Goal: Transaction & Acquisition: Purchase product/service

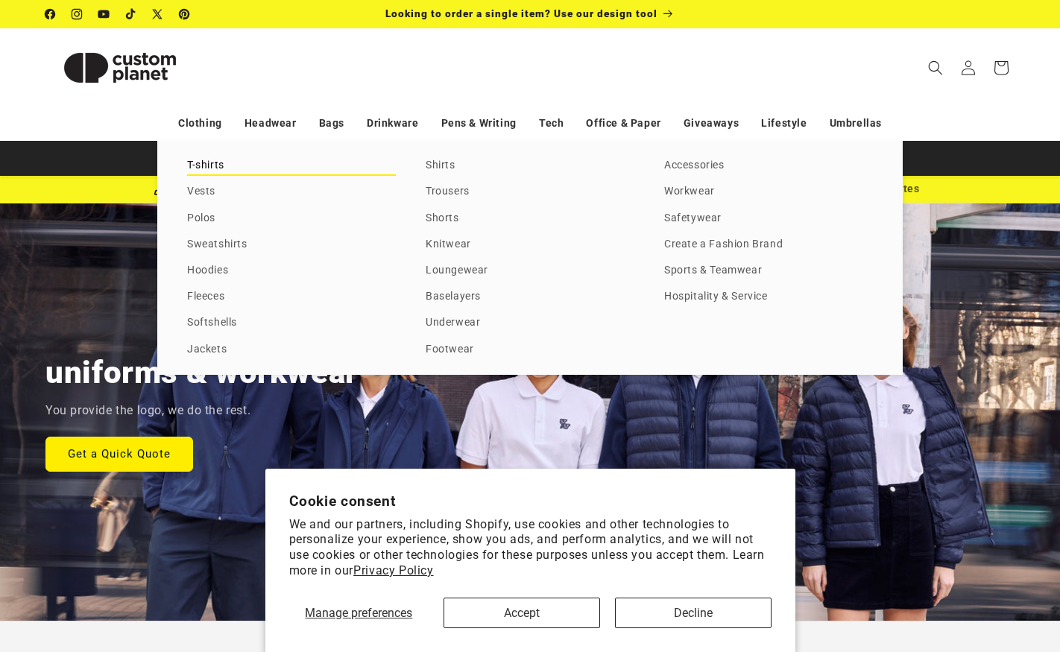
click at [204, 170] on link "T-shirts" at bounding box center [291, 166] width 209 height 20
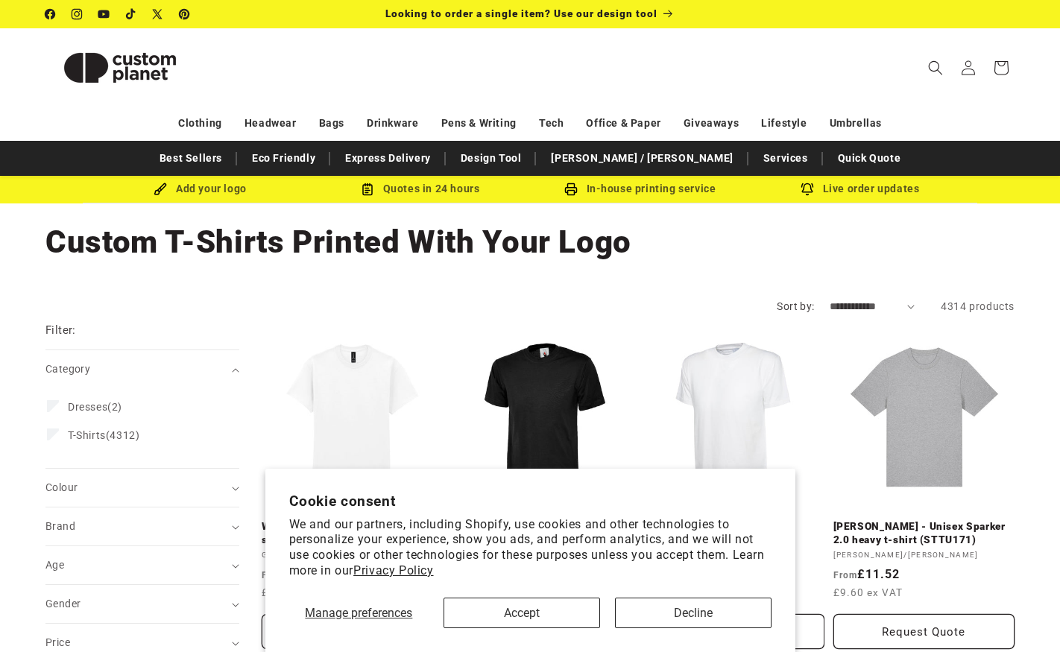
click at [693, 610] on button "Decline" at bounding box center [693, 613] width 157 height 31
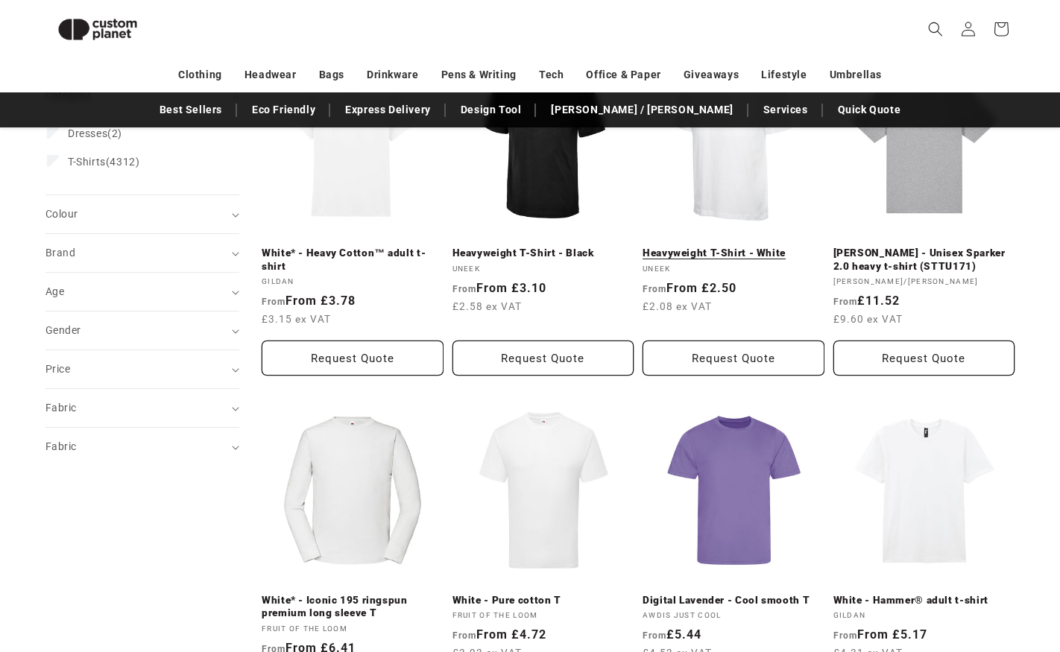
scroll to position [257, 0]
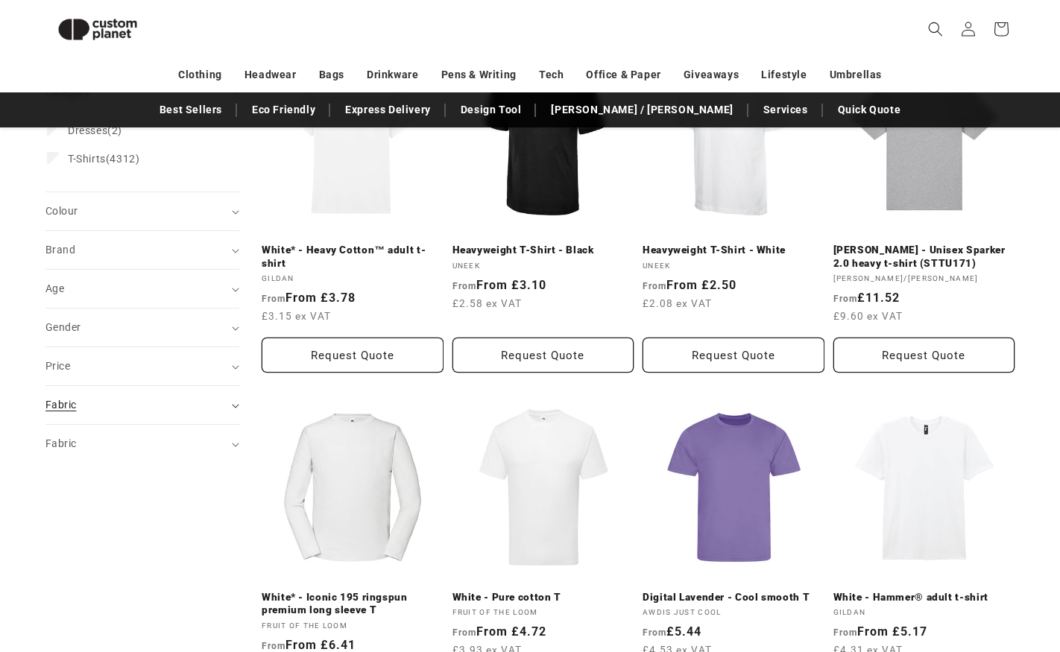
click at [203, 403] on div "Fabric (0)" at bounding box center [135, 405] width 181 height 16
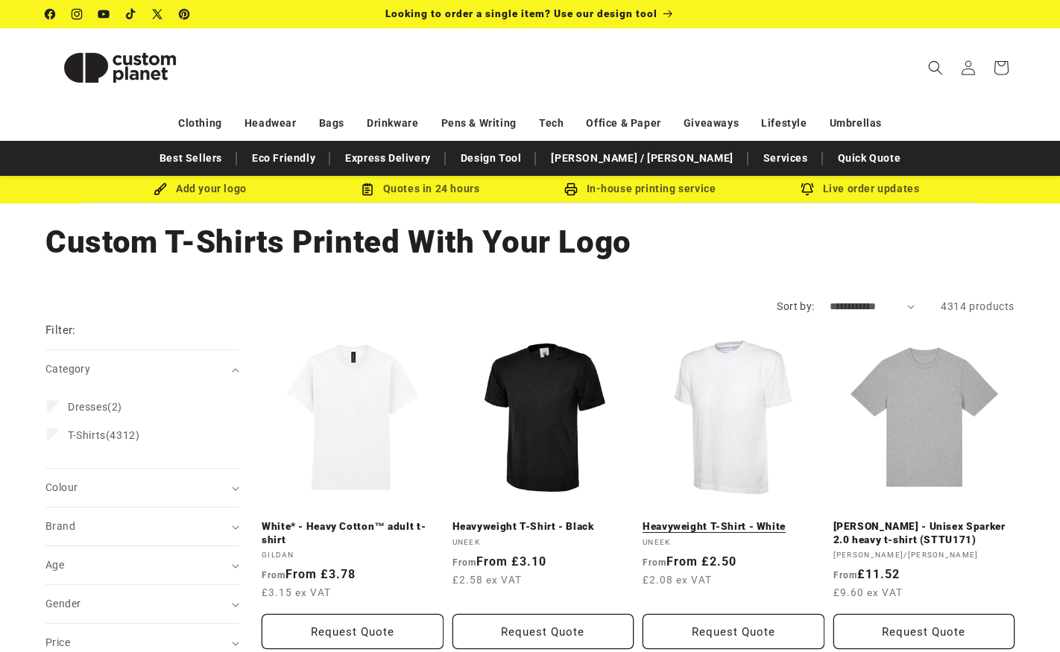
scroll to position [0, 0]
click at [918, 309] on form "**********" at bounding box center [529, 307] width 969 height 16
select select "**********"
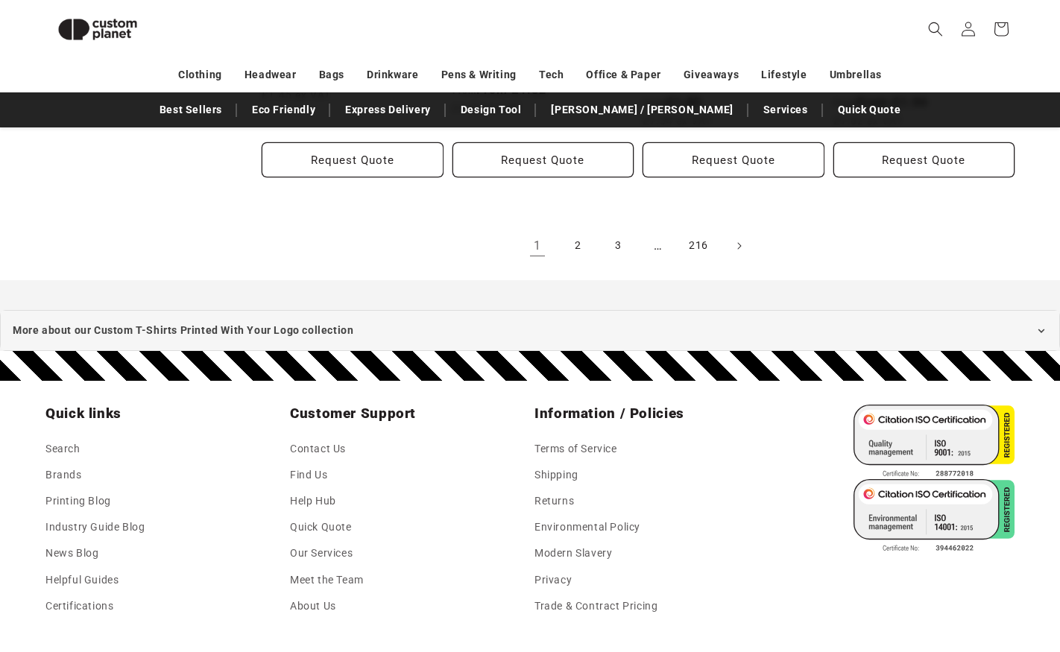
scroll to position [1854, 0]
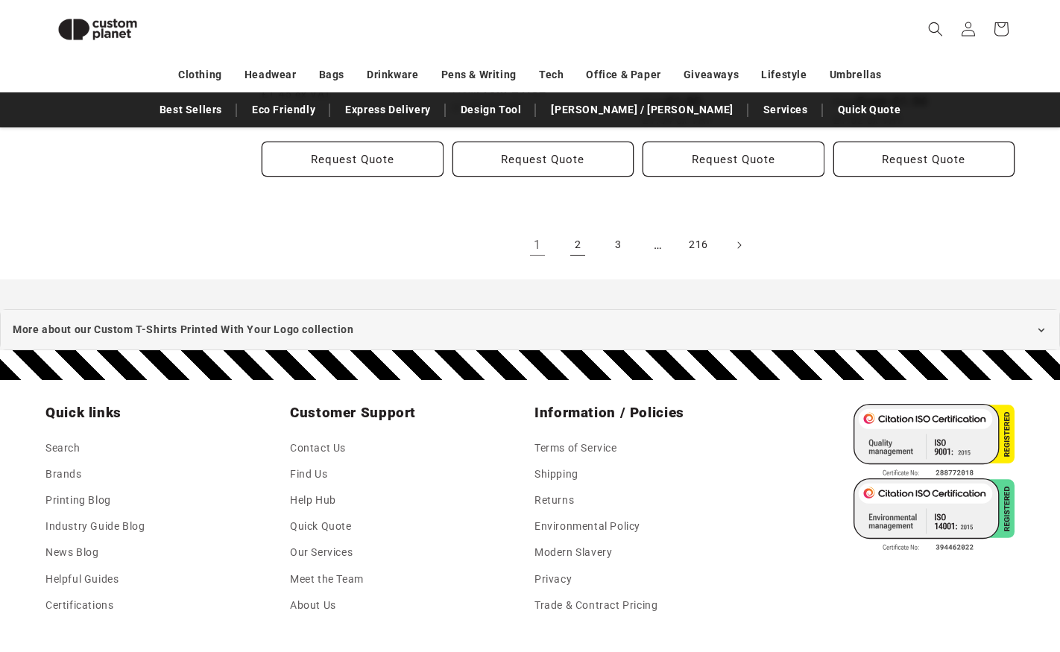
click at [579, 230] on link "2" at bounding box center [577, 245] width 33 height 33
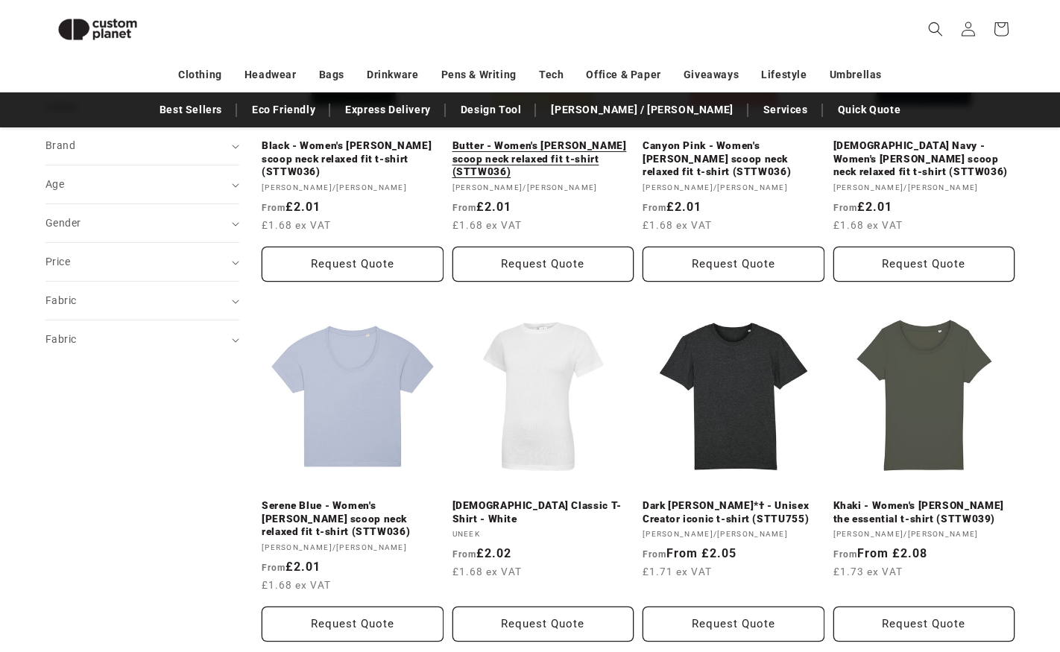
scroll to position [365, 0]
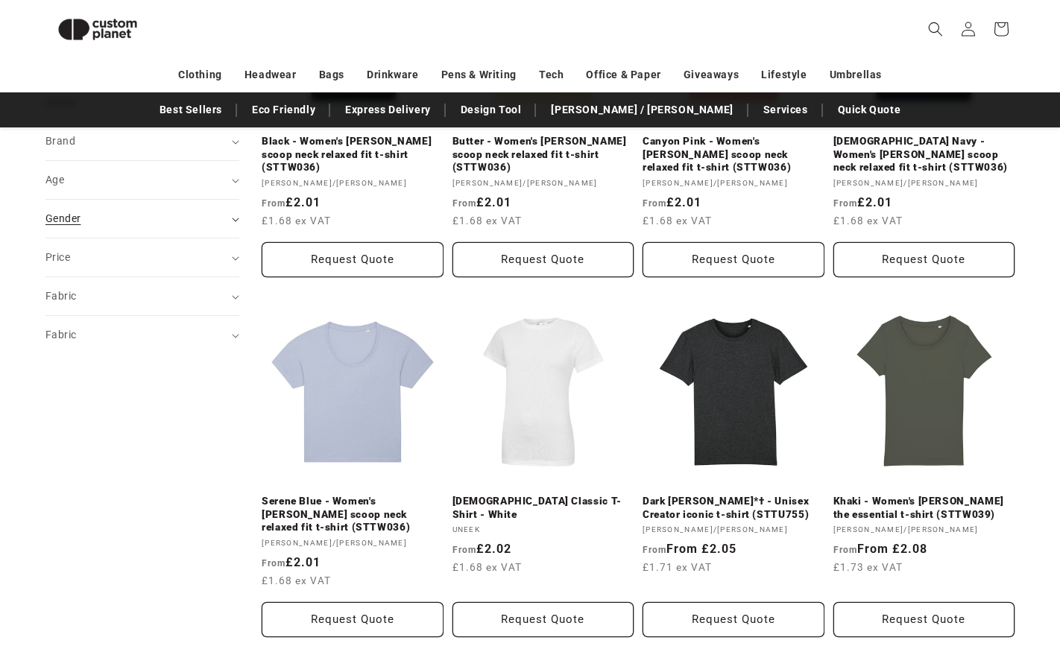
click at [227, 211] on summary "Gender (0)" at bounding box center [142, 219] width 194 height 38
click at [78, 283] on span "Male" at bounding box center [126, 285] width 117 height 12
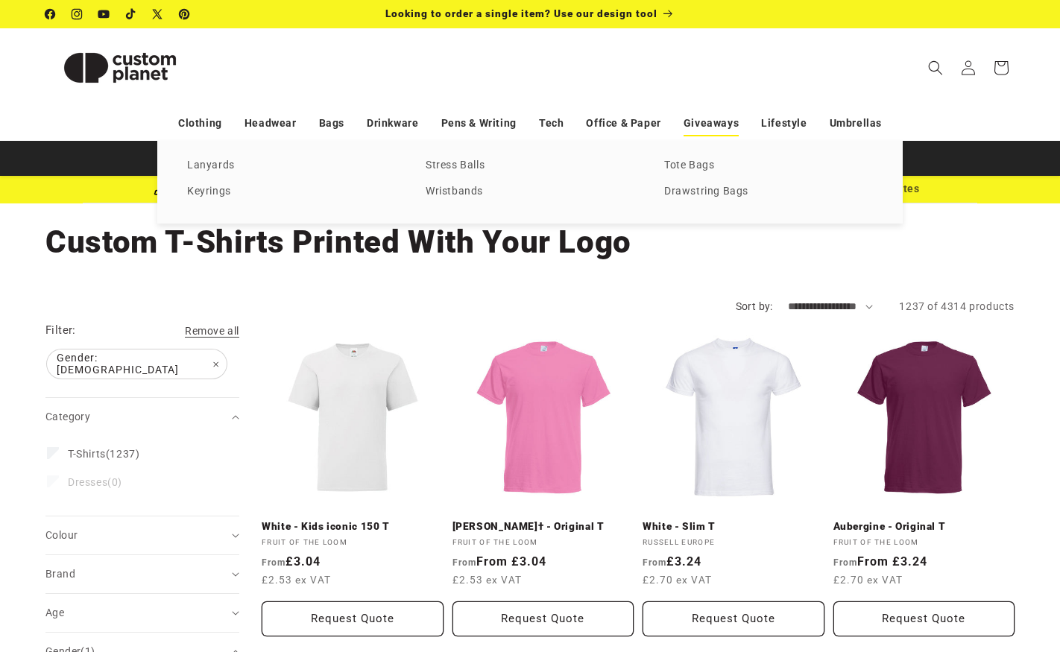
click at [707, 123] on link "Giveaways" at bounding box center [711, 123] width 55 height 26
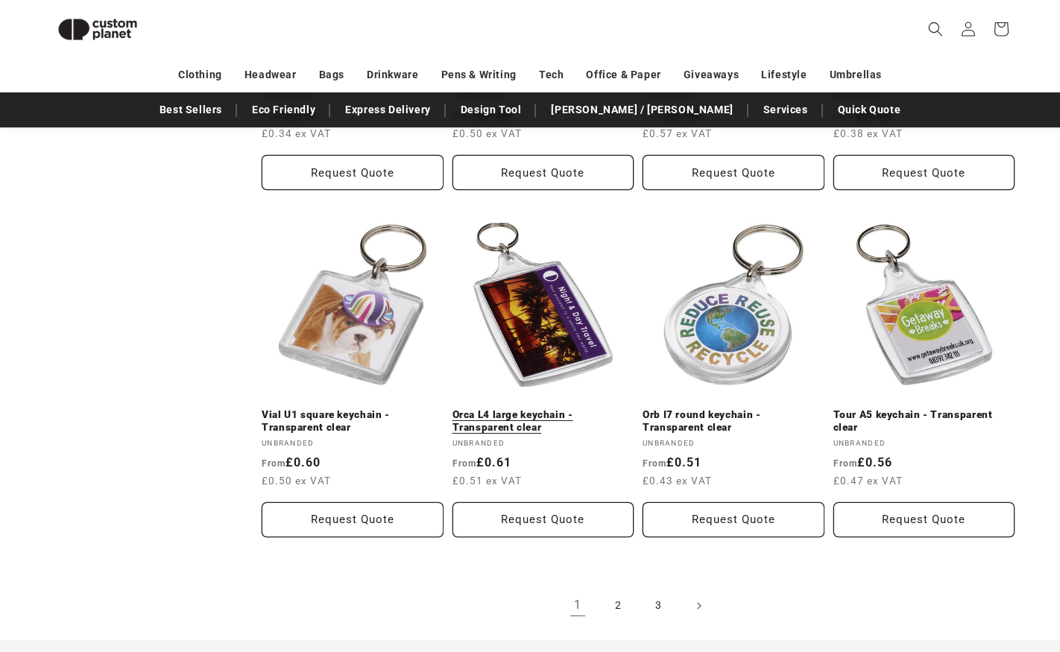
scroll to position [2938, 0]
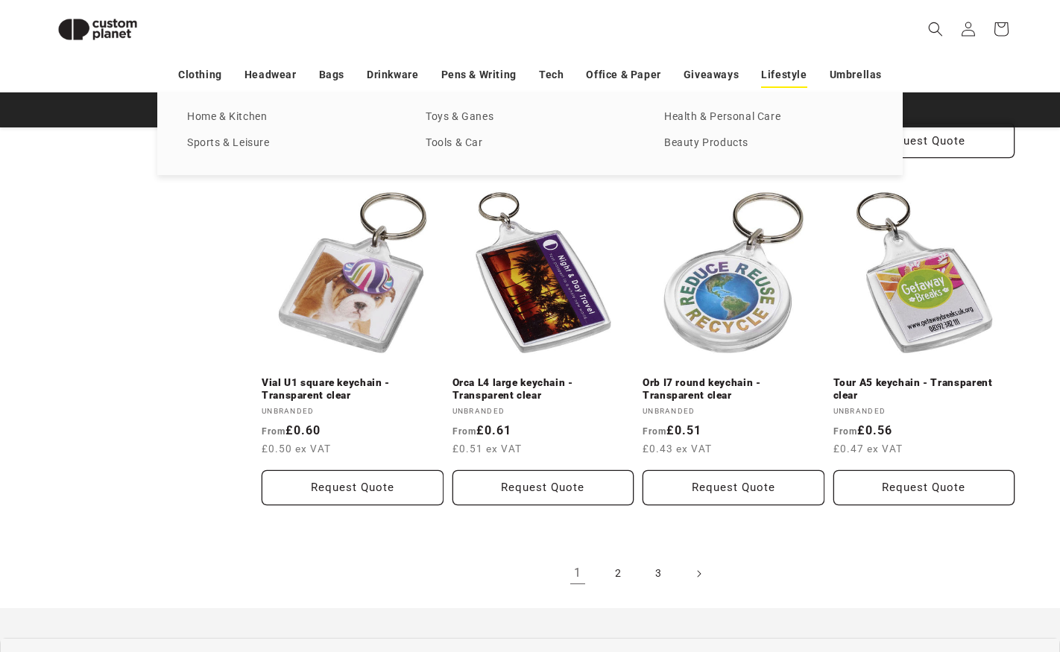
click at [775, 71] on link "Lifestyle" at bounding box center [783, 75] width 45 height 26
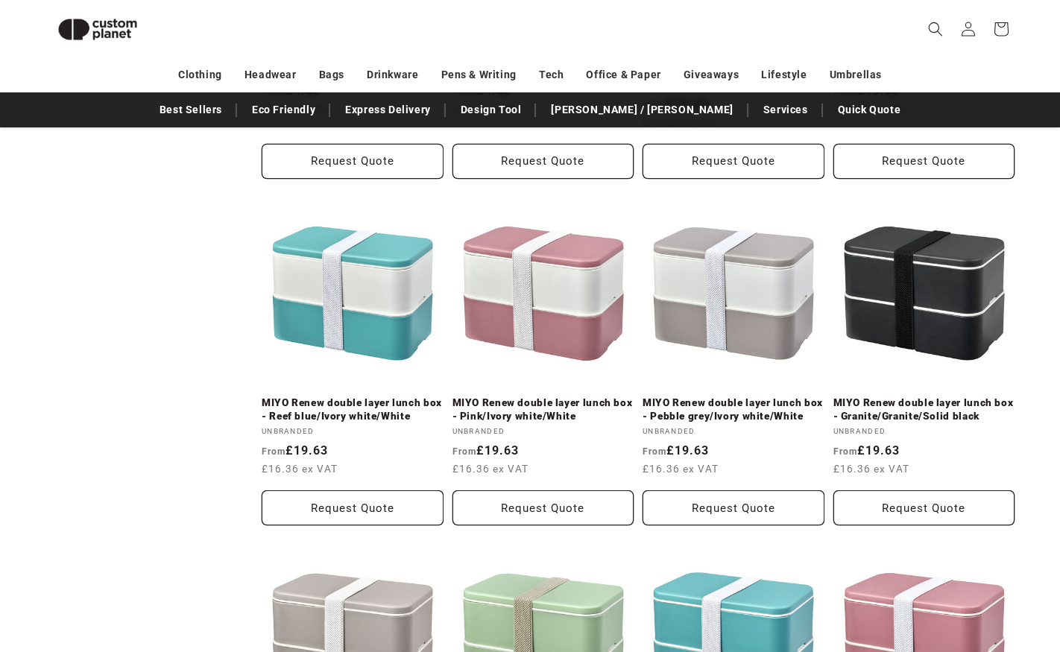
scroll to position [1009, 0]
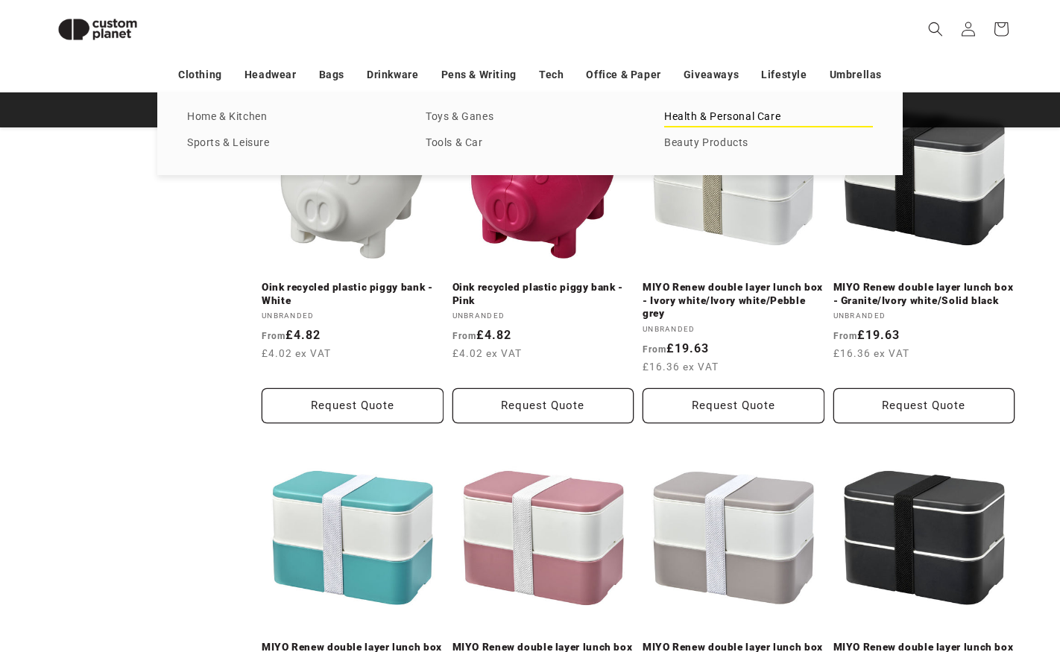
click at [699, 118] on link "Health & Personal Care" at bounding box center [768, 117] width 209 height 20
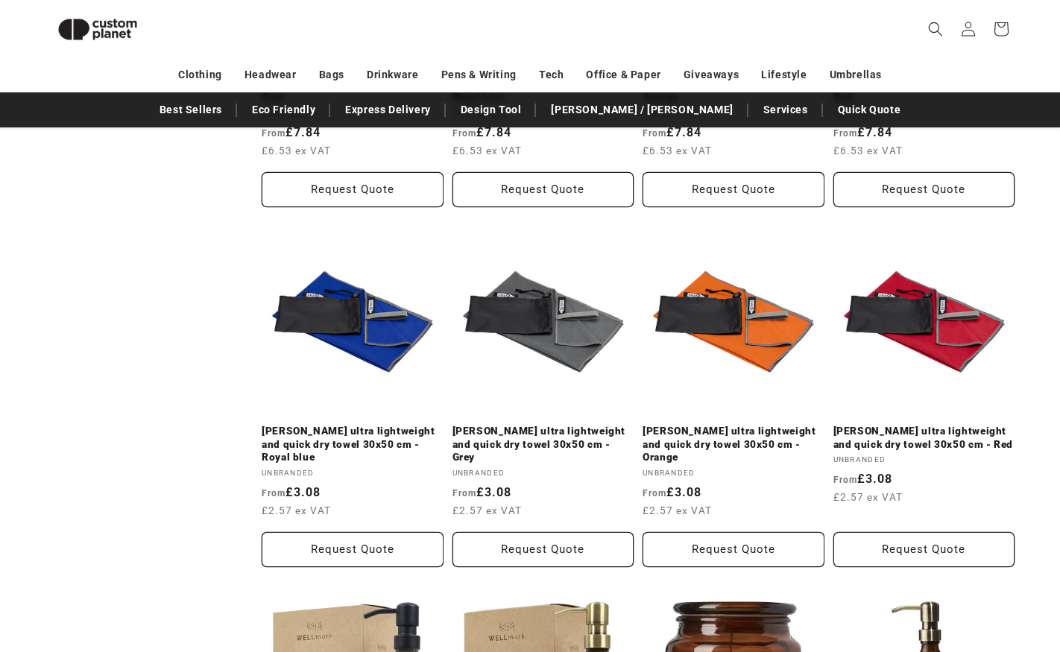
scroll to position [567, 0]
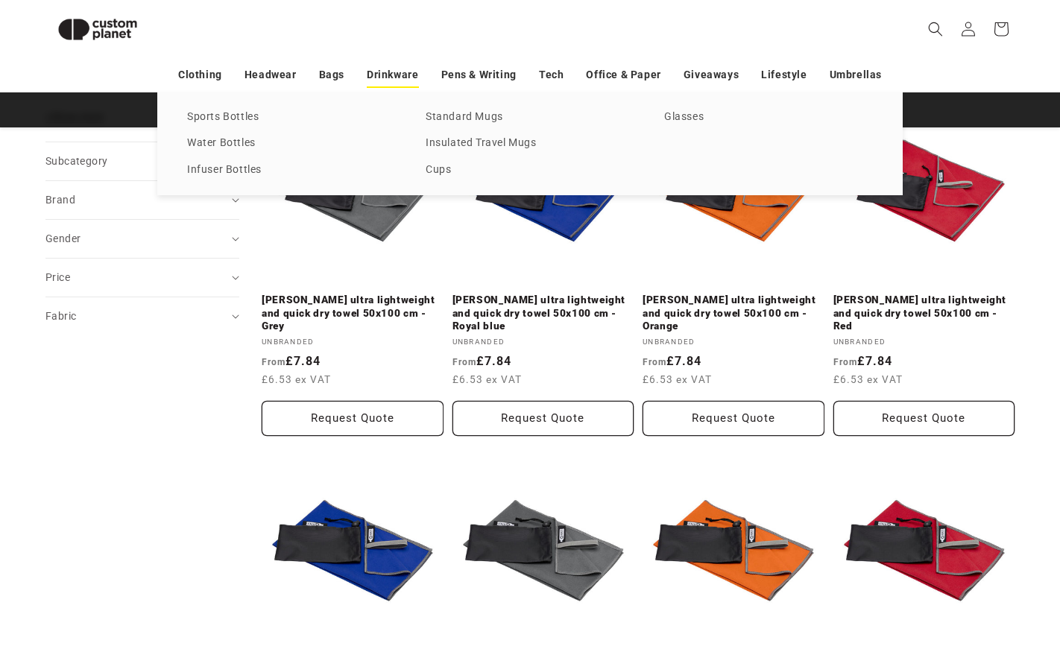
click at [381, 72] on link "Drinkware" at bounding box center [392, 75] width 51 height 26
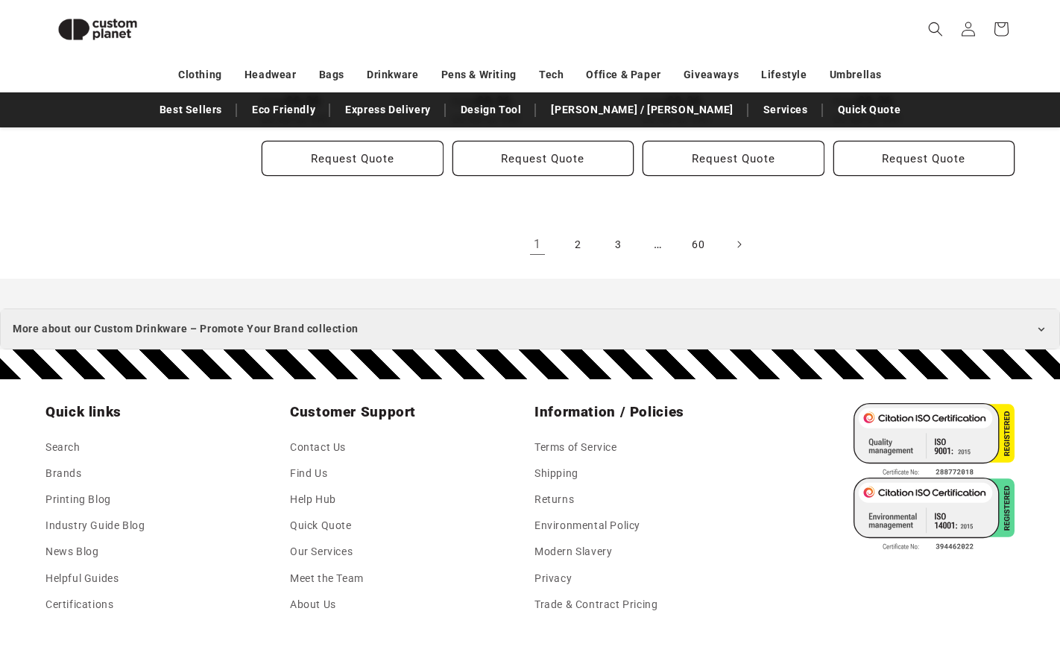
scroll to position [3373, 0]
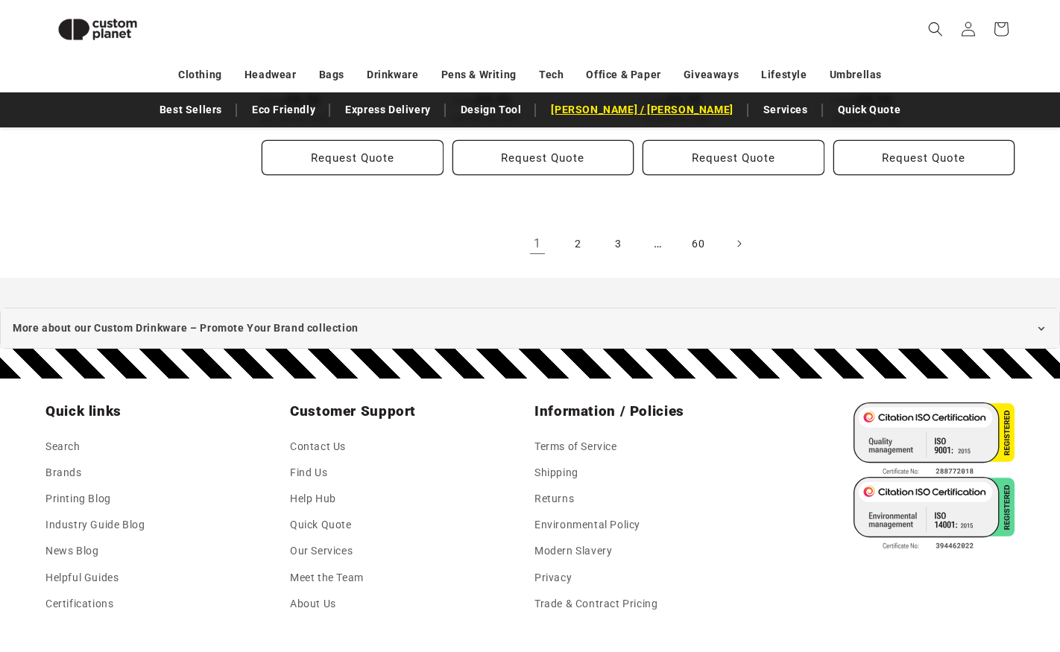
click at [630, 115] on link "[PERSON_NAME] / [PERSON_NAME]" at bounding box center [642, 110] width 197 height 26
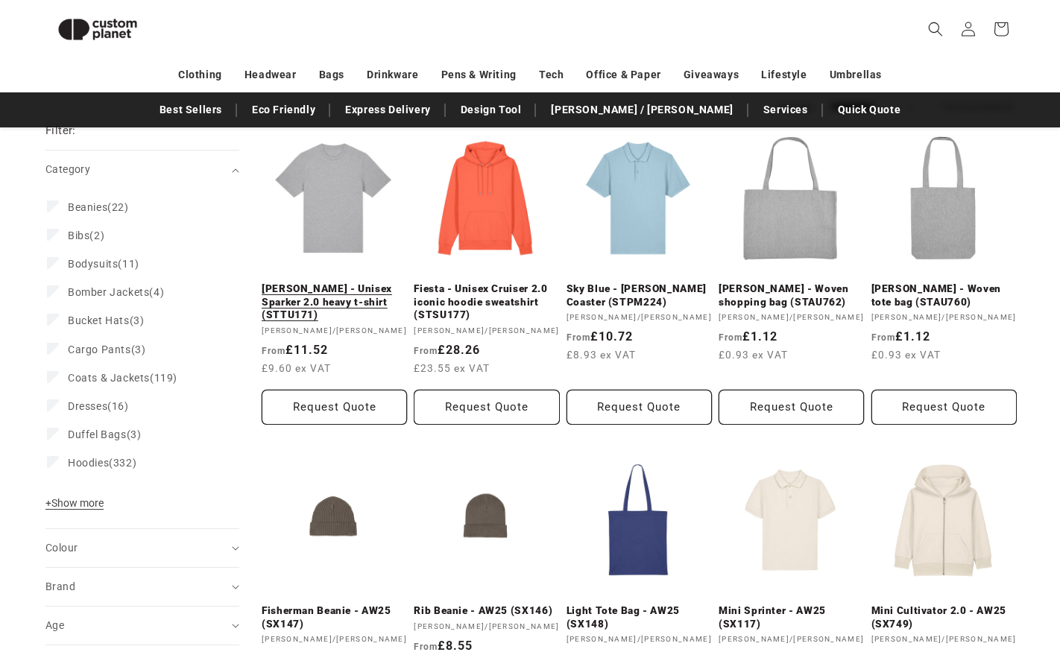
scroll to position [330, 0]
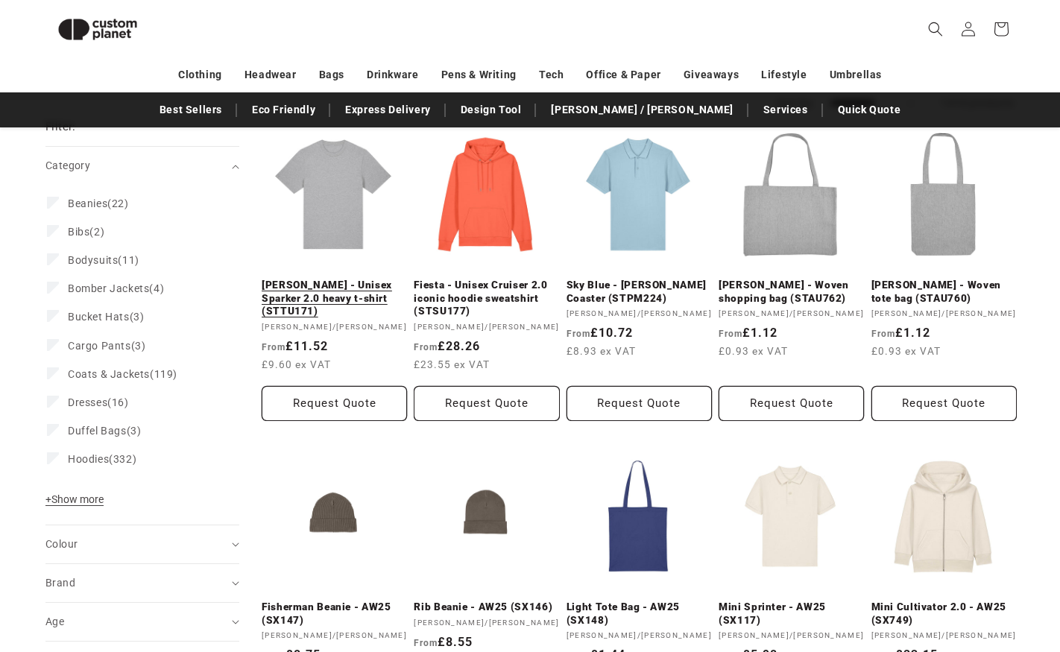
click at [342, 279] on link "Heather Grey - Unisex Sparker 2.0 heavy t-shirt (STTU171)" at bounding box center [334, 299] width 145 height 40
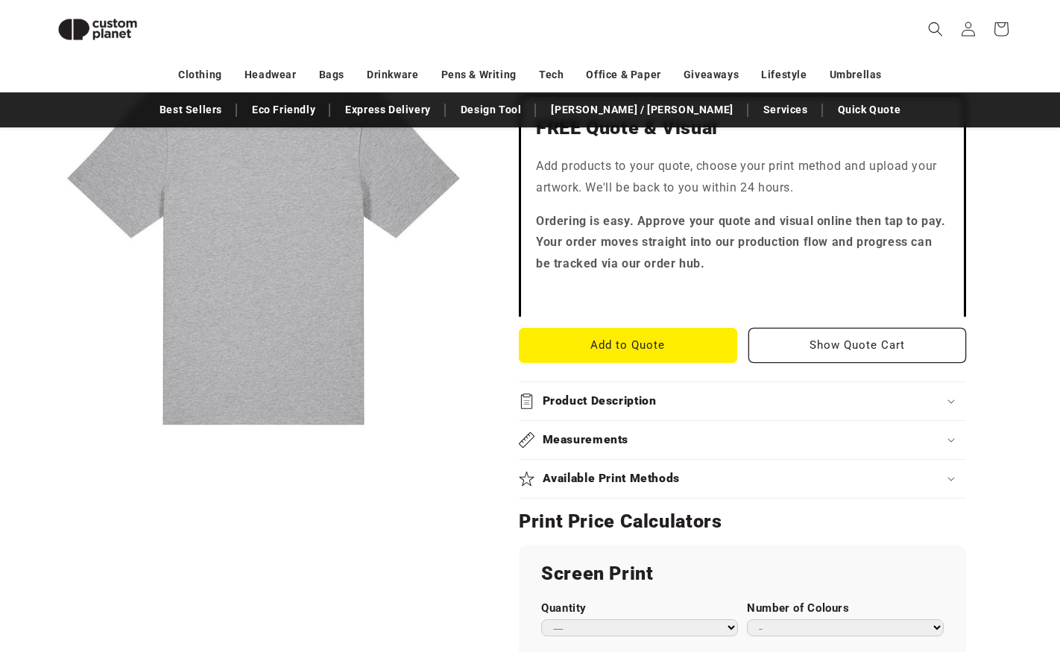
scroll to position [481, 0]
click at [637, 471] on h2 "Available Print Methods" at bounding box center [612, 479] width 138 height 16
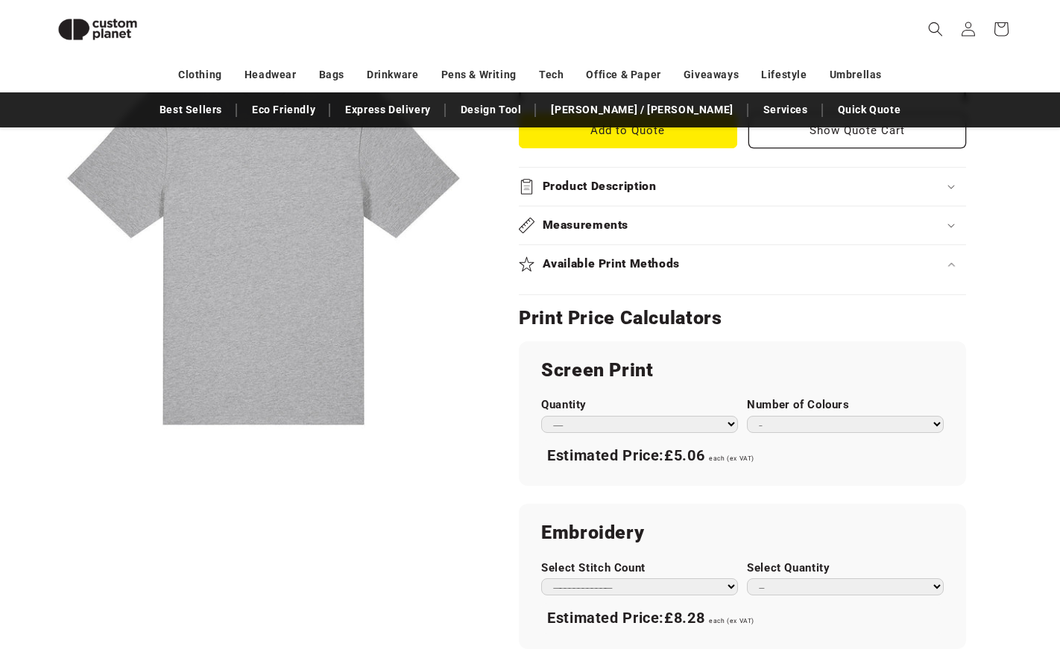
scroll to position [700, 0]
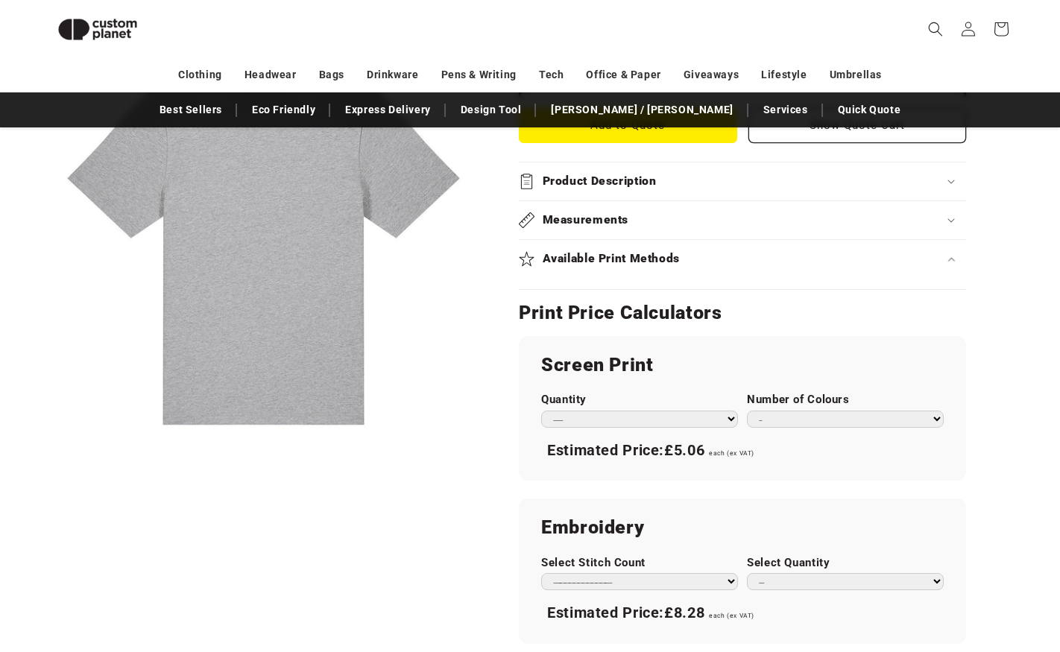
select select "**"
select select "*"
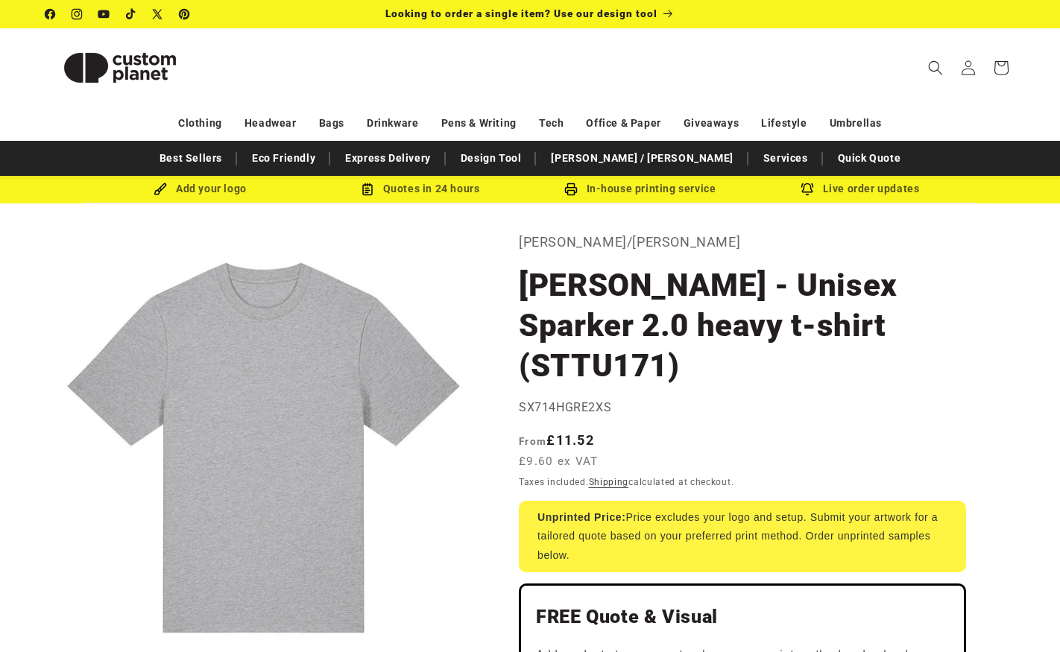
scroll to position [0, 0]
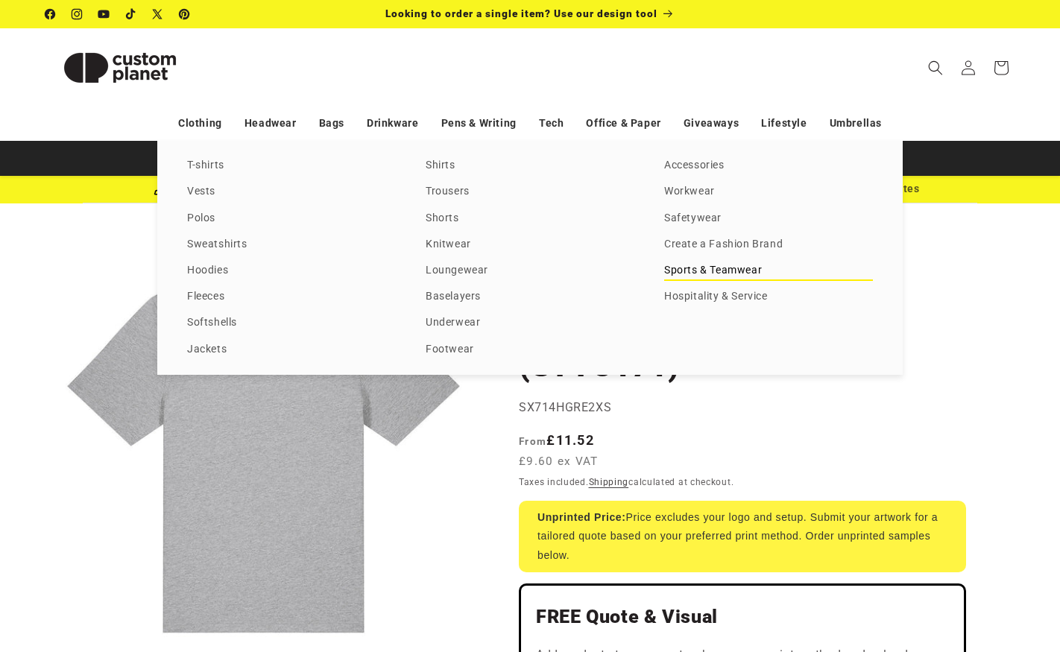
click at [699, 281] on link "Sports & Teamwear" at bounding box center [768, 271] width 209 height 20
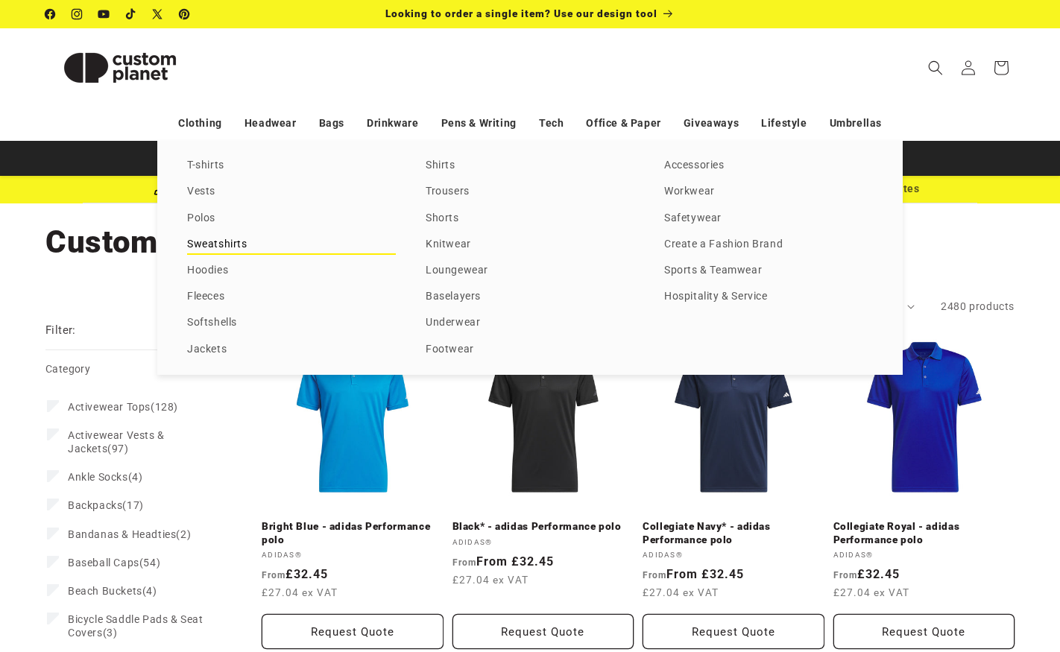
click at [202, 251] on link "Sweatshirts" at bounding box center [291, 245] width 209 height 20
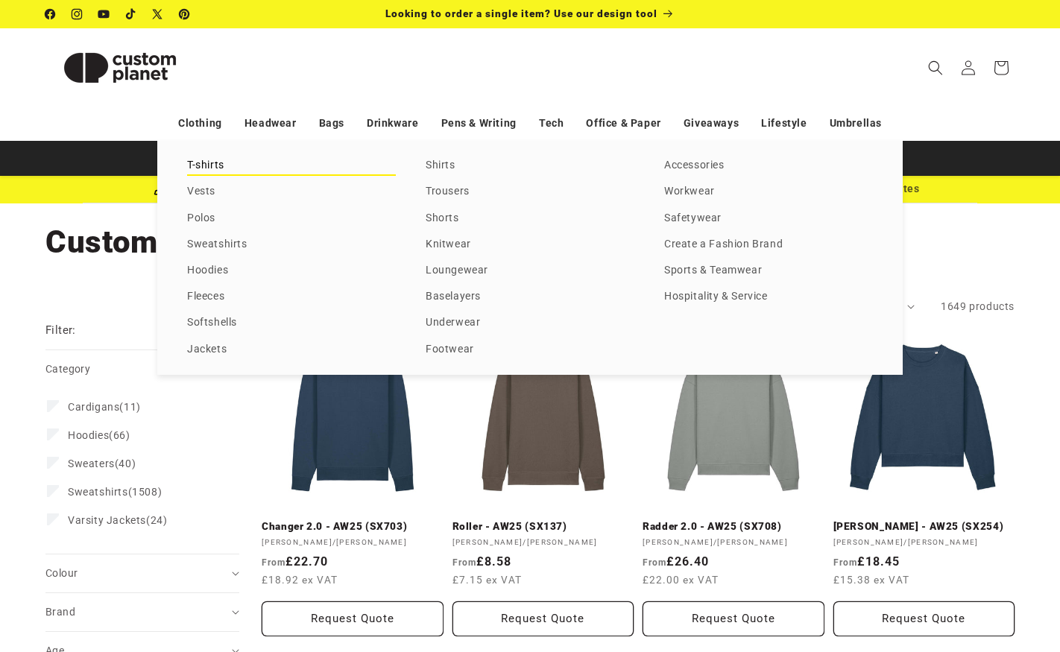
click at [205, 160] on link "T-shirts" at bounding box center [291, 166] width 209 height 20
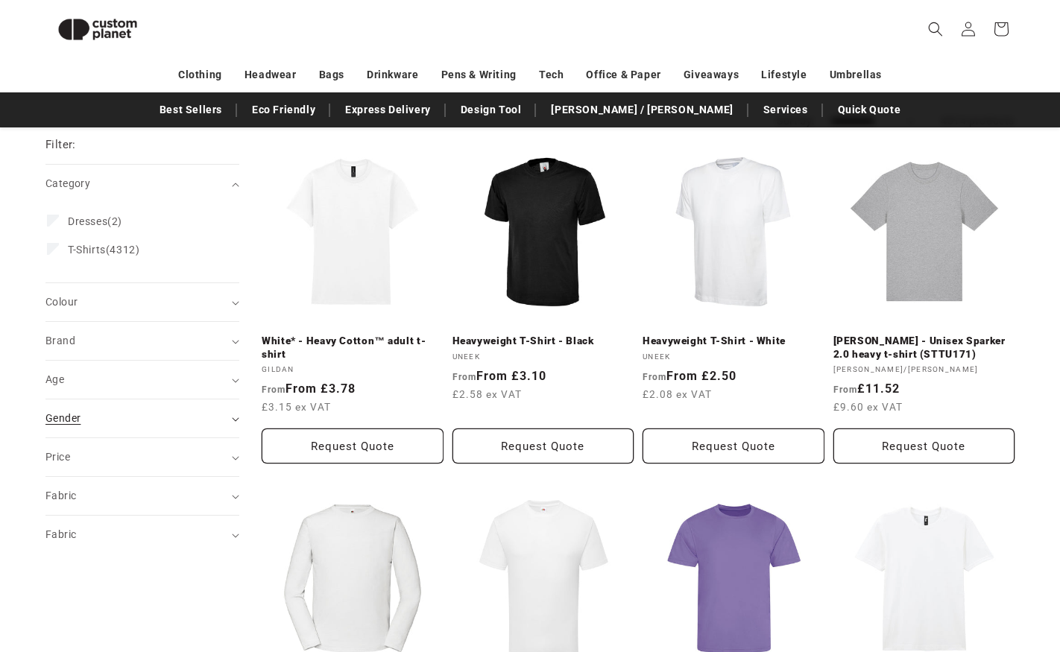
scroll to position [158, 0]
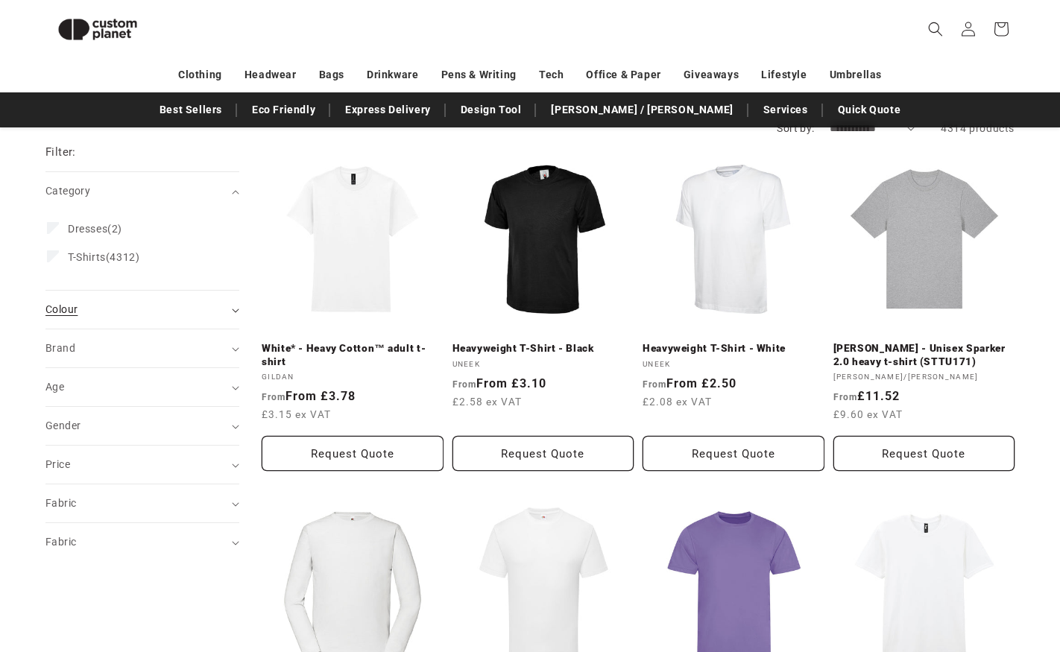
click at [184, 312] on div "Colour (0)" at bounding box center [135, 310] width 181 height 16
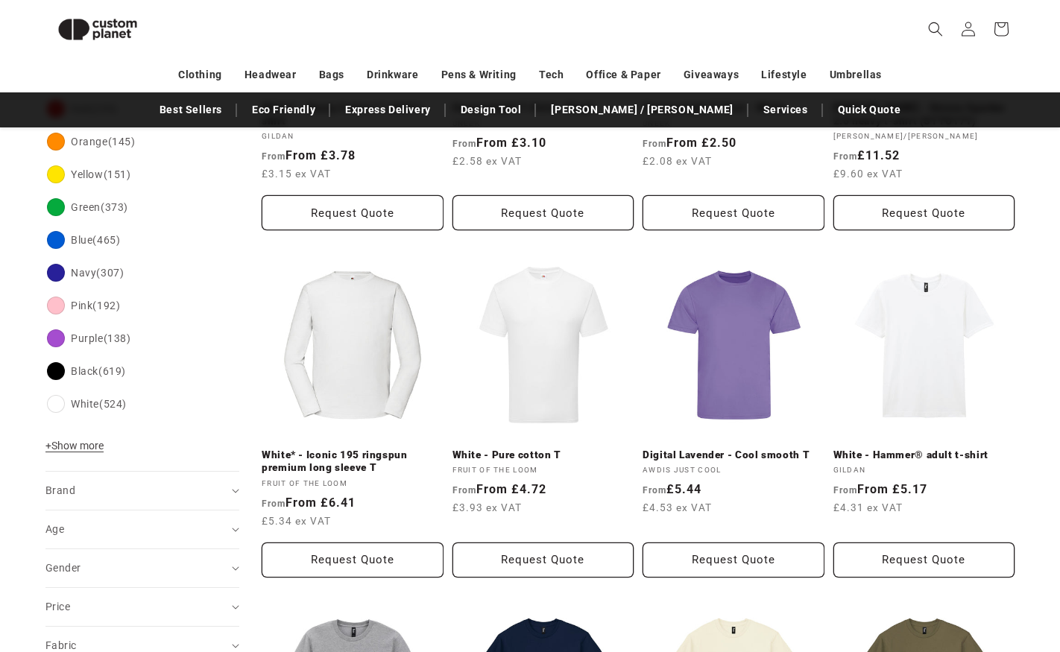
scroll to position [402, 0]
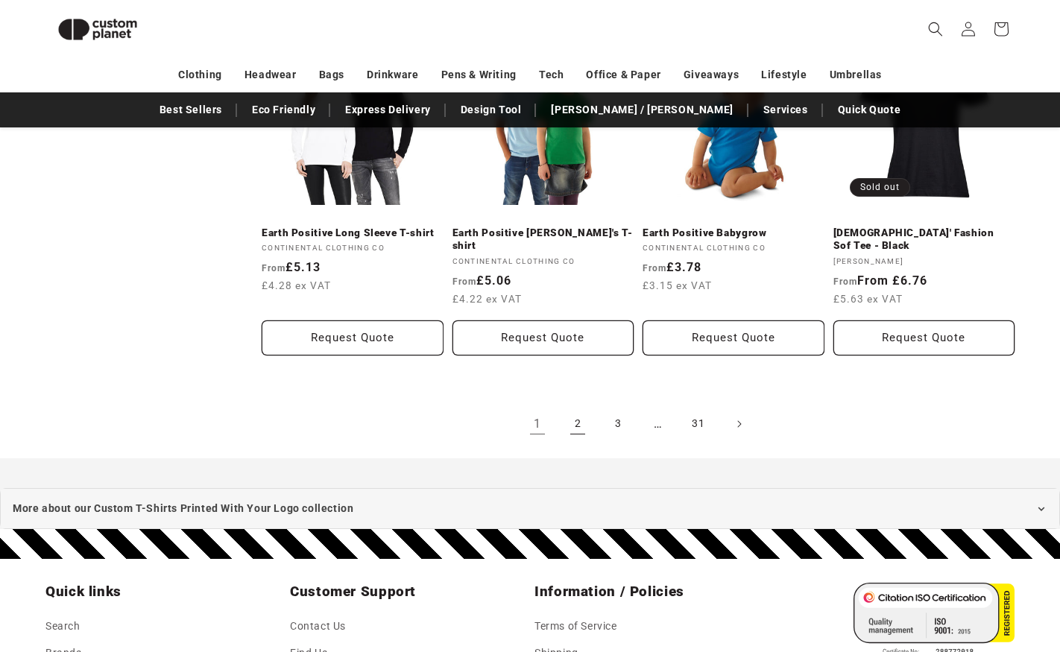
scroll to position [1655, 0]
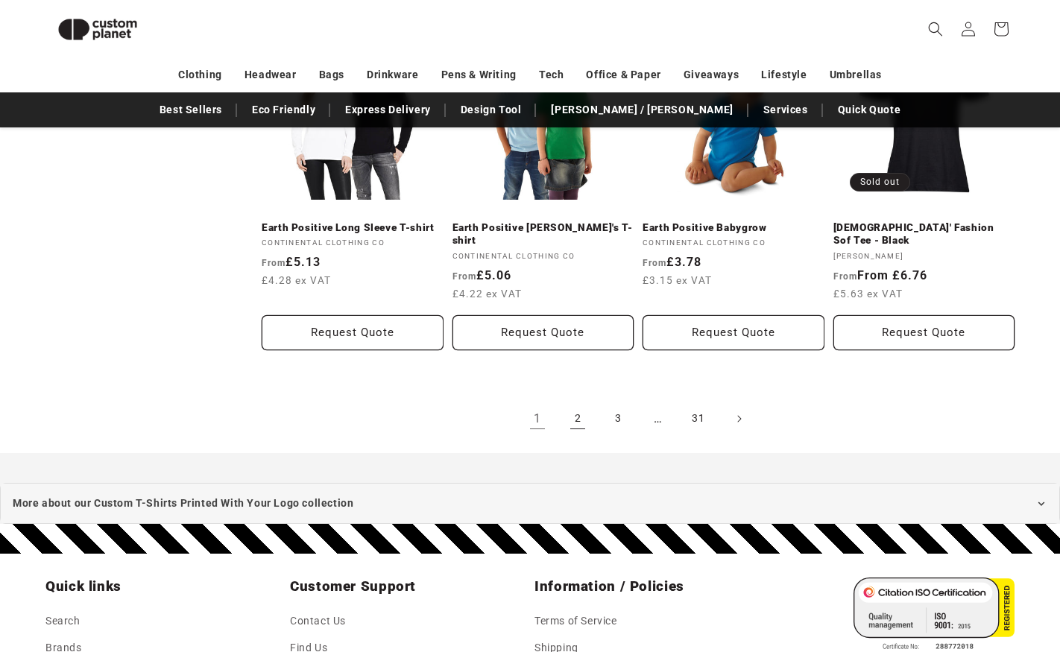
click at [582, 412] on link "2" at bounding box center [577, 419] width 33 height 33
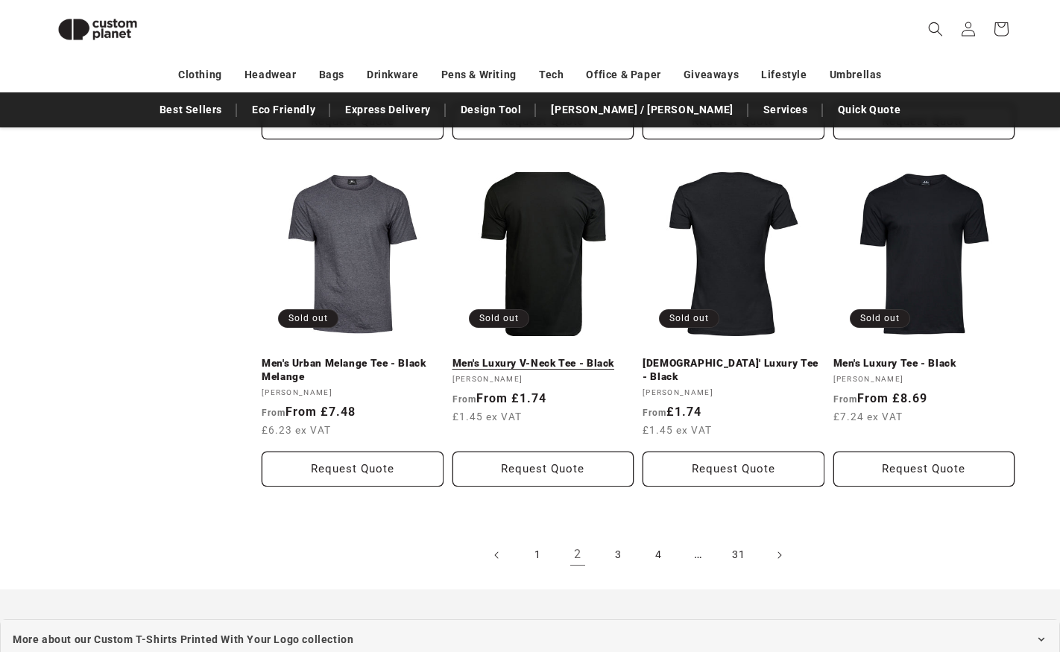
scroll to position [1537, 0]
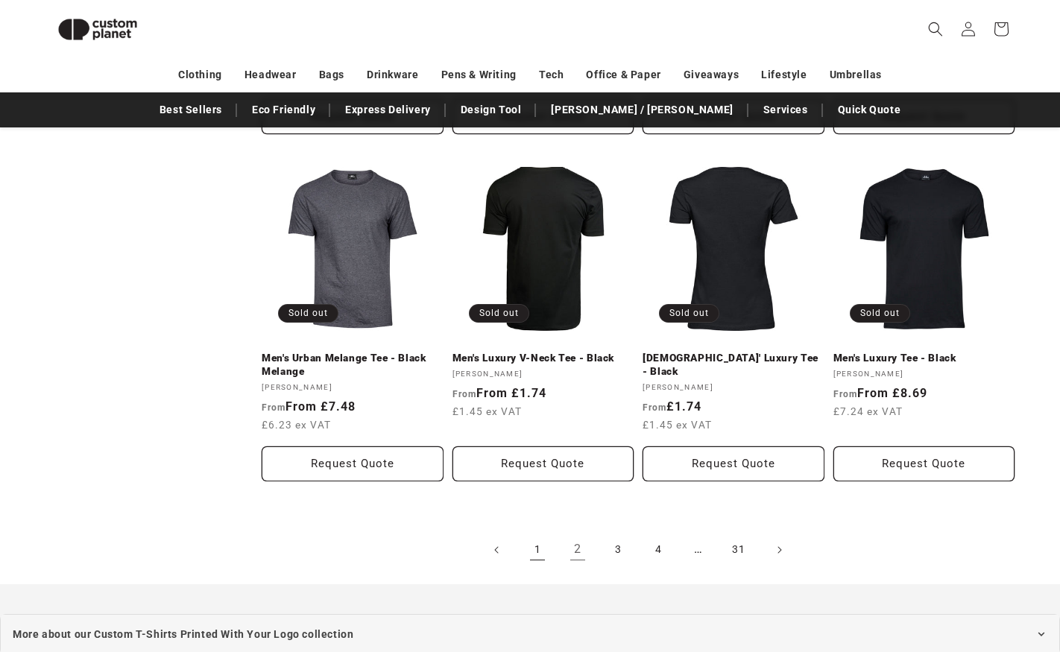
click at [538, 547] on link "1" at bounding box center [537, 550] width 33 height 33
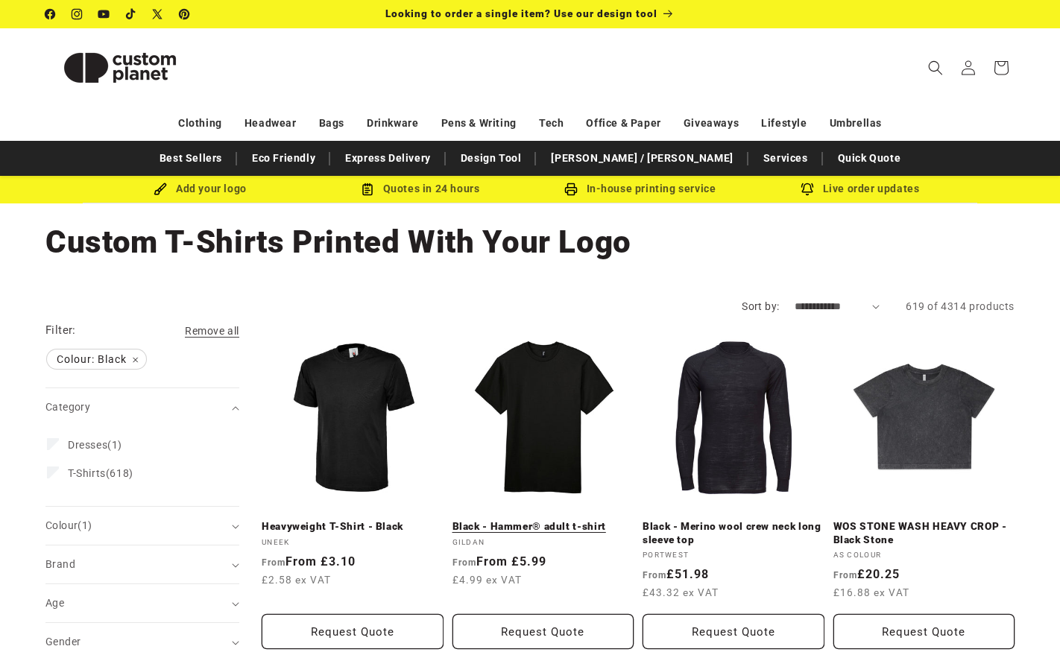
click at [522, 520] on link "Black - Hammer® adult t-shirt" at bounding box center [544, 526] width 182 height 13
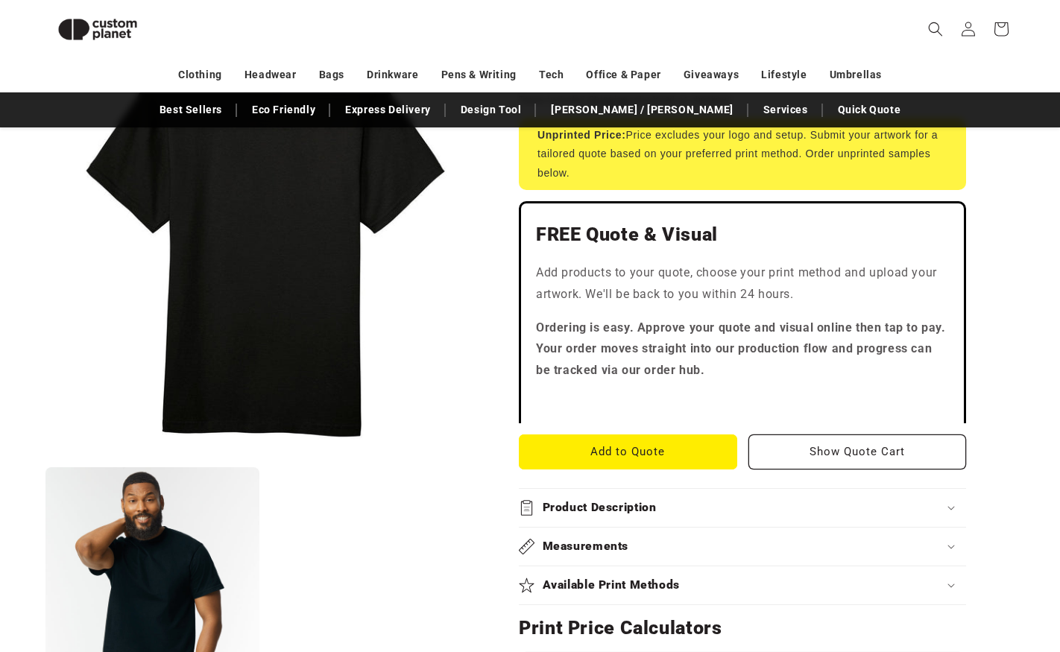
scroll to position [296, 0]
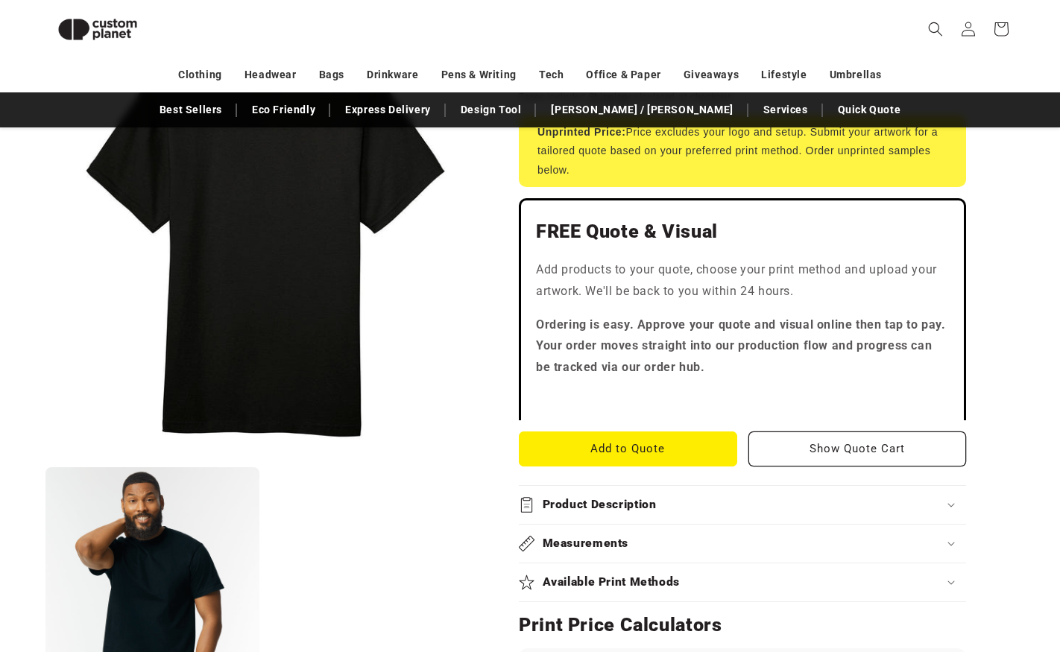
click at [623, 491] on summary "Product Description" at bounding box center [742, 505] width 447 height 38
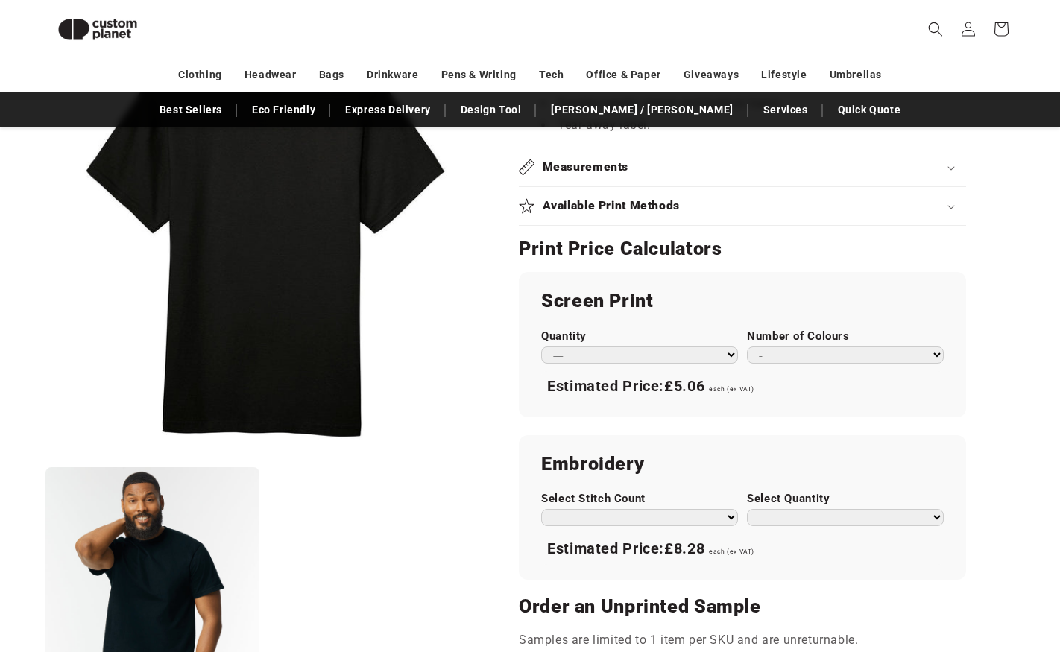
scroll to position [890, 0]
click at [695, 336] on div "Quantity *** *** *** **** **** **** ***** *****" at bounding box center [639, 346] width 197 height 34
select select "**"
select select "*"
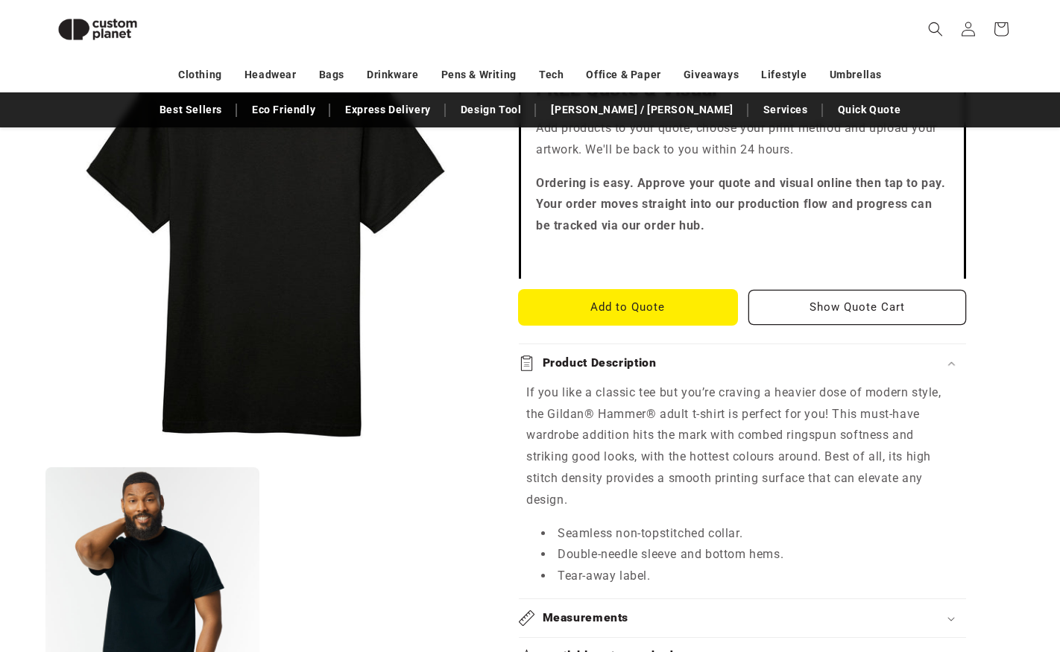
scroll to position [437, 0]
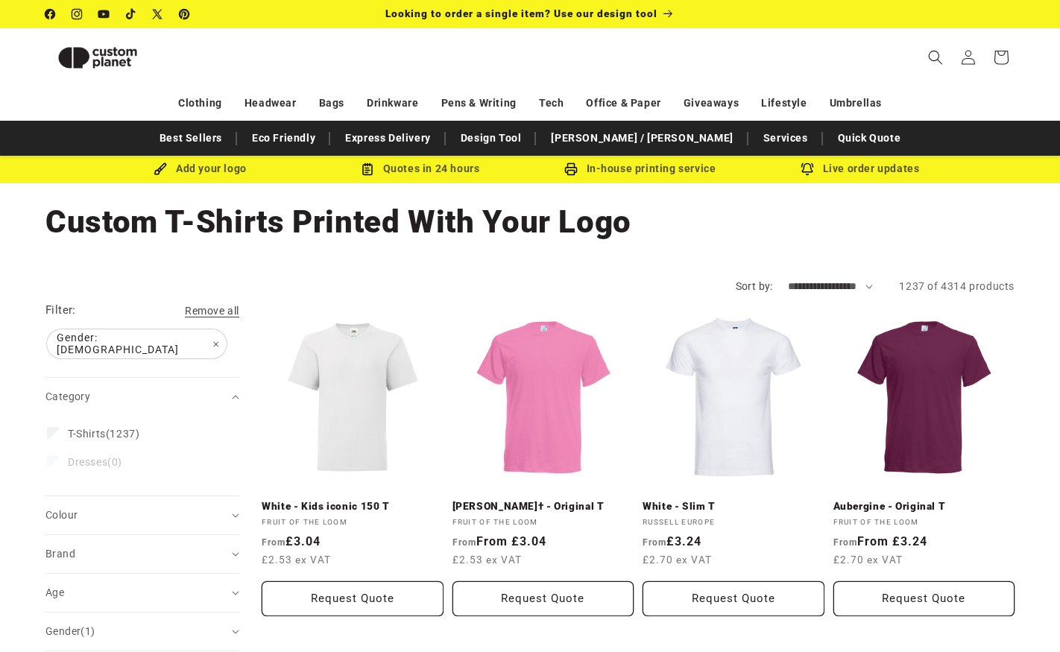
scroll to position [365, 0]
